Goal: Task Accomplishment & Management: Manage account settings

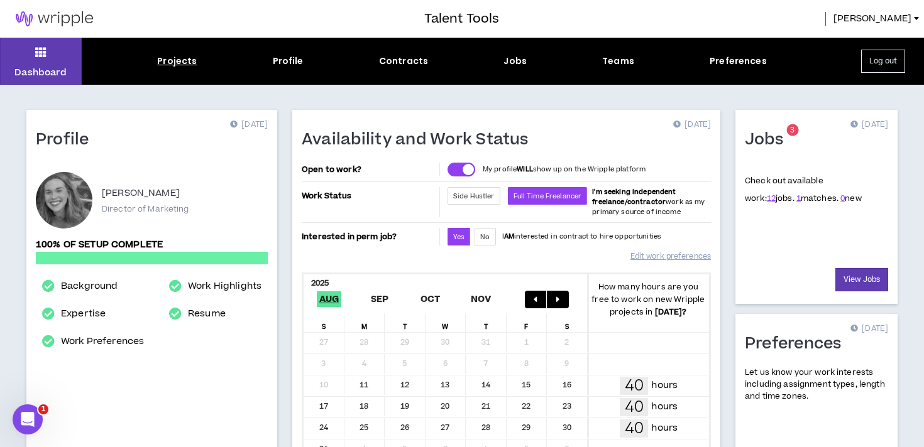
click at [178, 62] on div "Projects" at bounding box center [177, 61] width 40 height 13
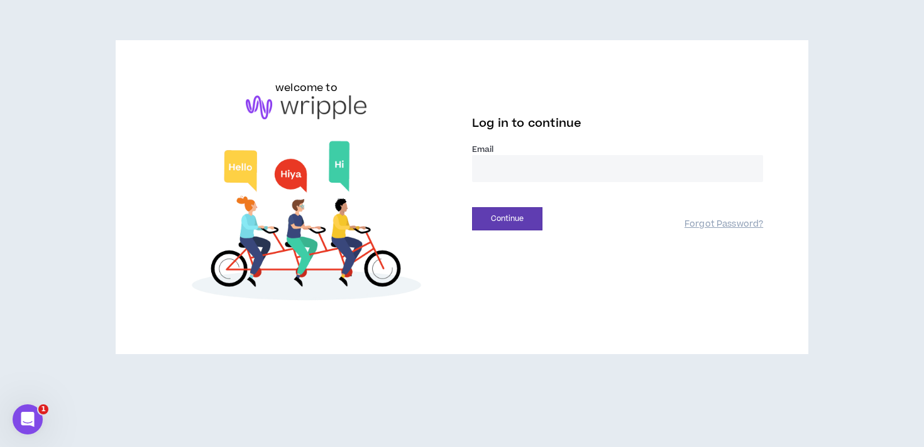
click at [532, 168] on input "email" at bounding box center [617, 168] width 291 height 27
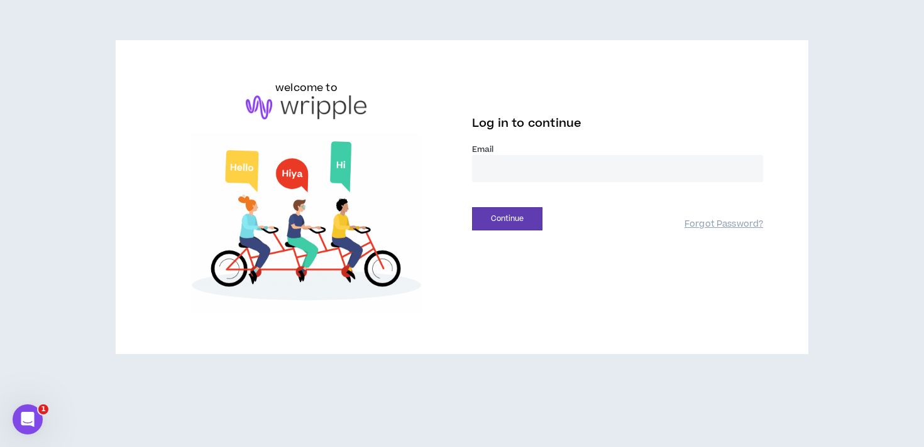
type input "**********"
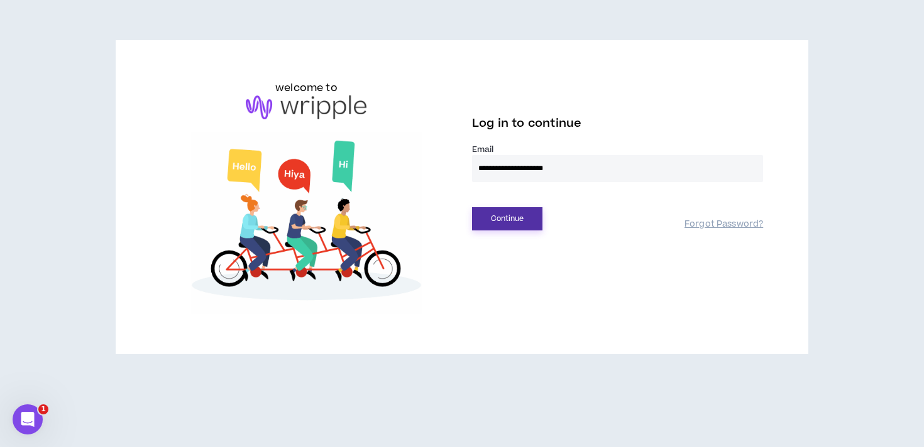
click at [529, 218] on button "Continue" at bounding box center [507, 218] width 70 height 23
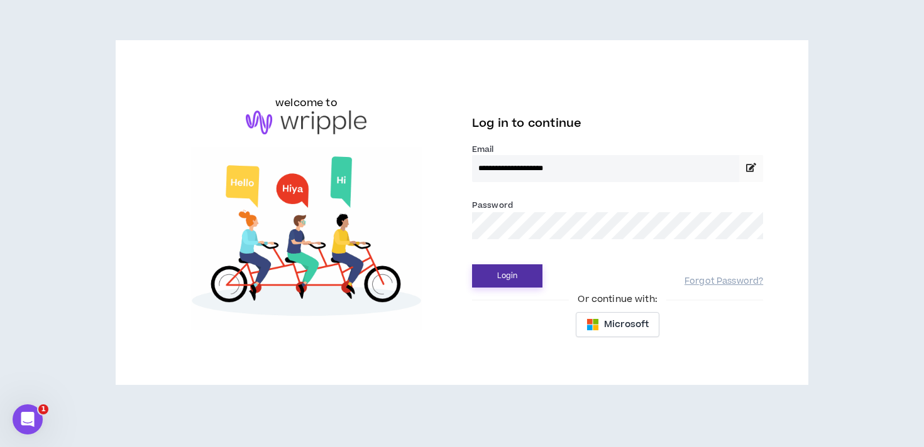
click at [472, 265] on button "Login" at bounding box center [507, 276] width 70 height 23
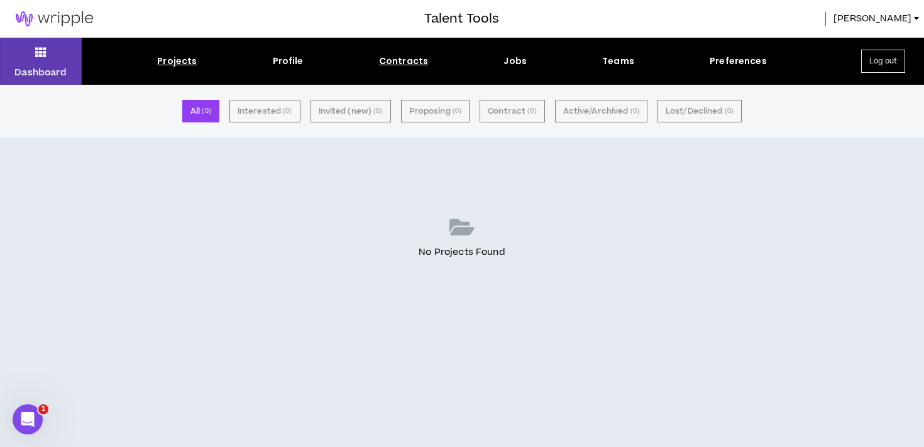
click at [412, 62] on div "Contracts" at bounding box center [403, 61] width 49 height 13
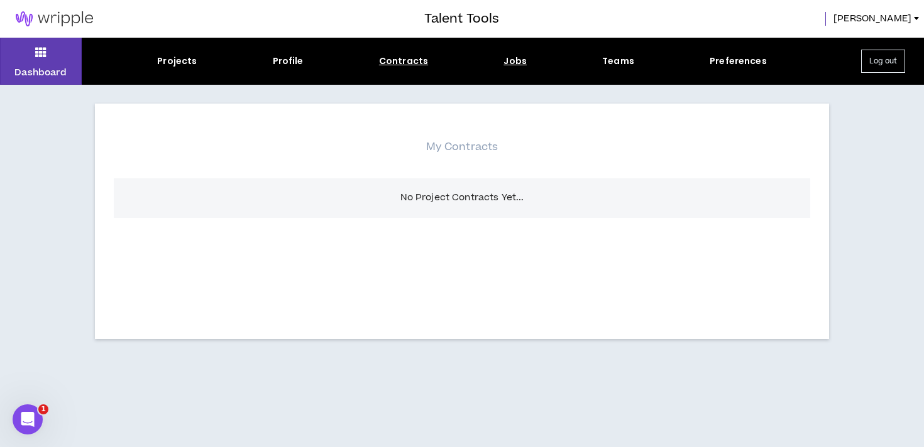
click at [514, 61] on div "Jobs" at bounding box center [514, 61] width 23 height 13
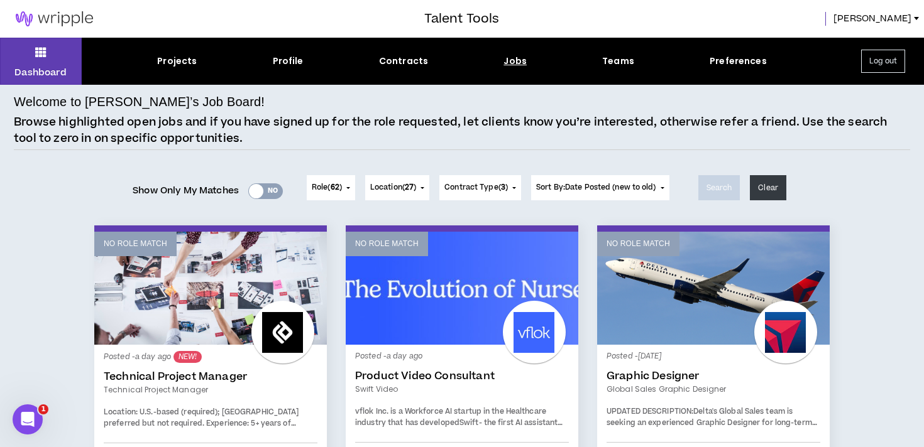
click at [260, 195] on div "Yes No" at bounding box center [265, 191] width 35 height 16
click at [260, 195] on div "Show Only My Matches Yes No" at bounding box center [208, 191] width 150 height 19
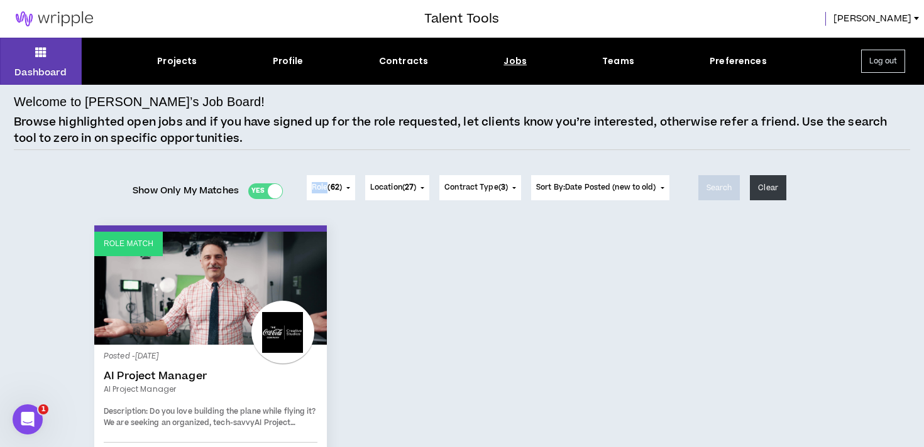
click at [273, 189] on div at bounding box center [275, 191] width 14 height 14
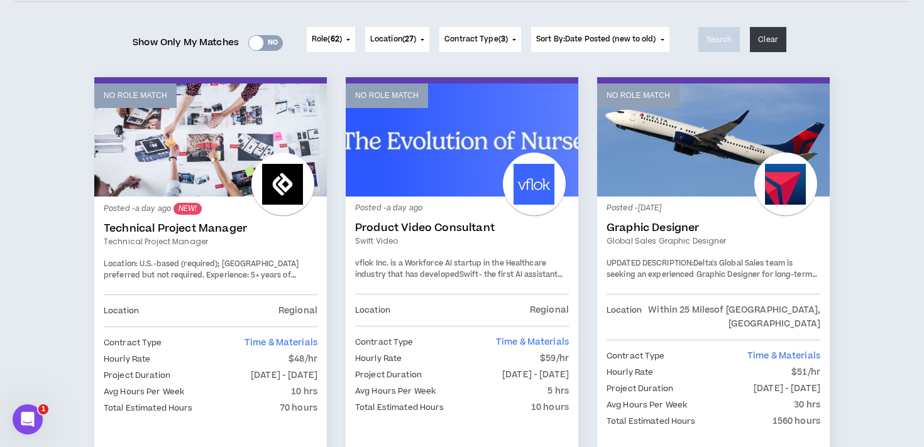
scroll to position [147, 0]
